Goal: Transaction & Acquisition: Purchase product/service

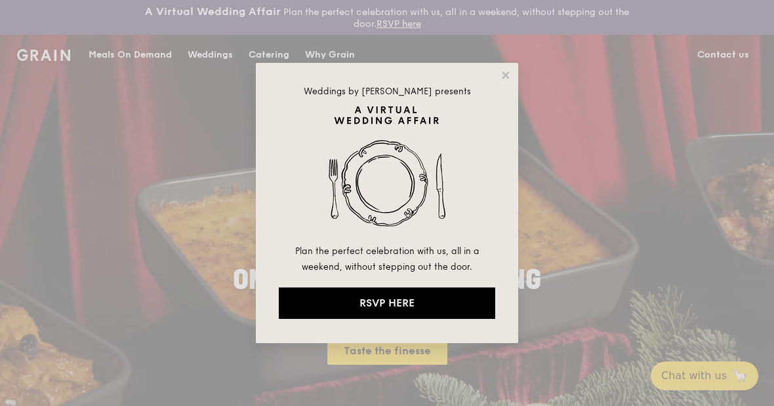
click at [509, 77] on icon at bounding box center [505, 74] width 7 height 7
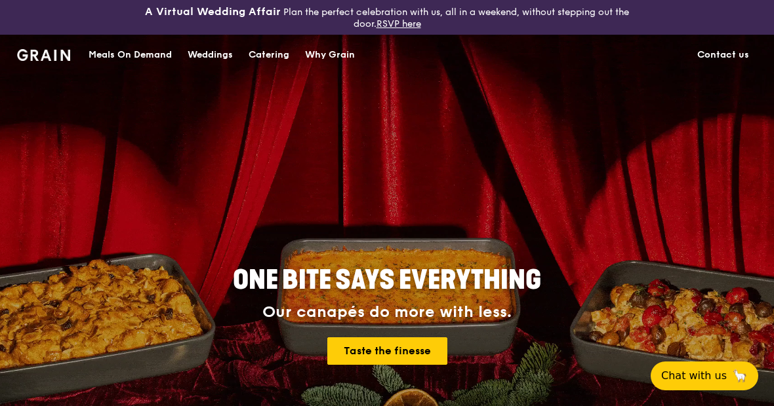
click at [127, 54] on div "Meals On Demand" at bounding box center [130, 54] width 83 height 39
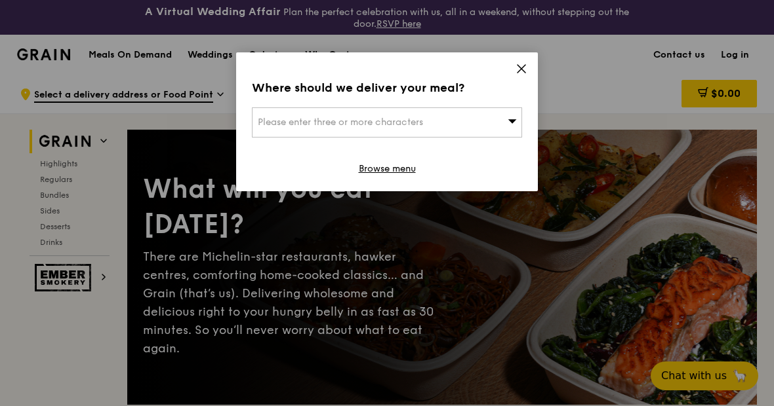
click at [534, 55] on div "Where should we deliver your meal? Please enter three or more characters Browse…" at bounding box center [387, 121] width 302 height 139
click at [522, 68] on icon at bounding box center [521, 69] width 8 height 8
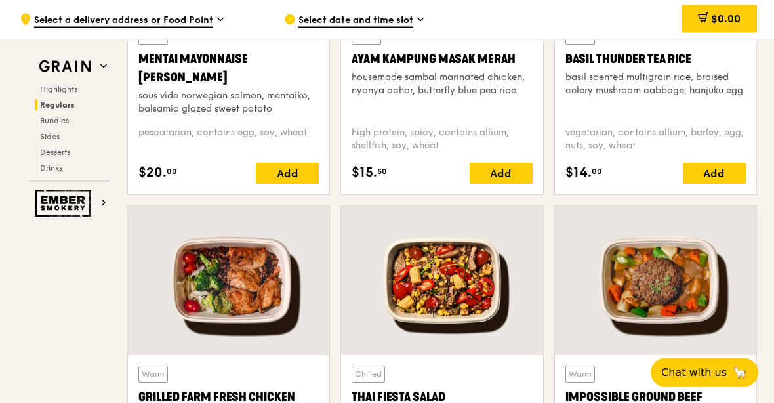
scroll to position [1338, 0]
